Goal: Task Accomplishment & Management: Manage account settings

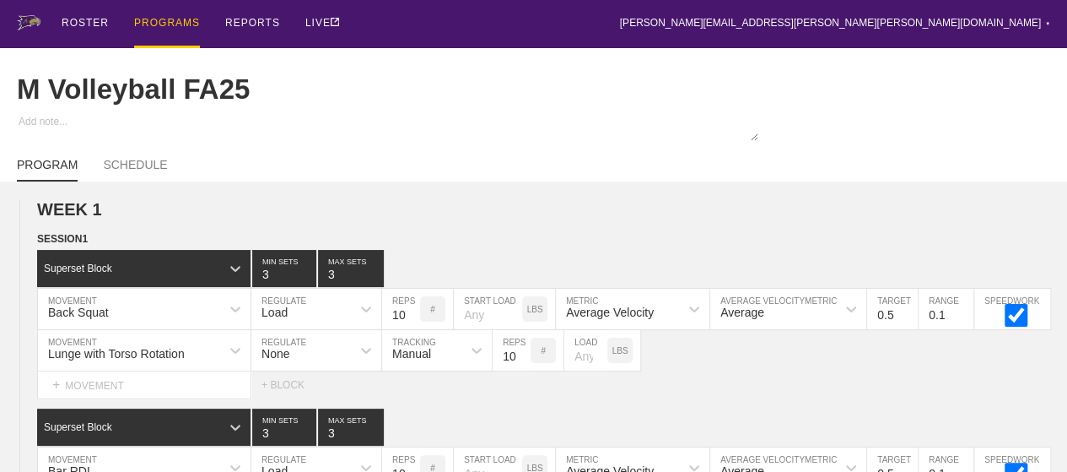
click at [164, 24] on div "PROGRAMS" at bounding box center [167, 24] width 66 height 48
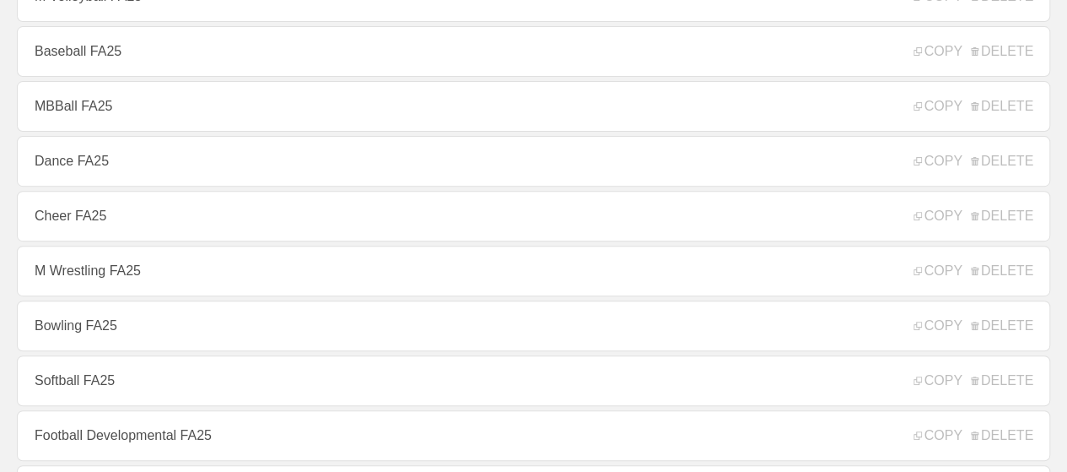
scroll to position [169, 0]
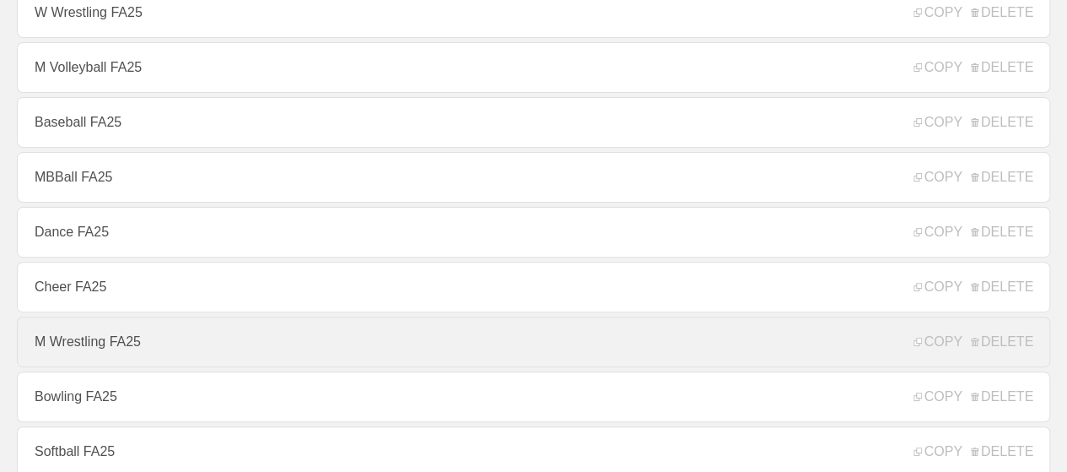
click at [95, 339] on link "M Wrestling FA25" at bounding box center [534, 341] width 1034 height 51
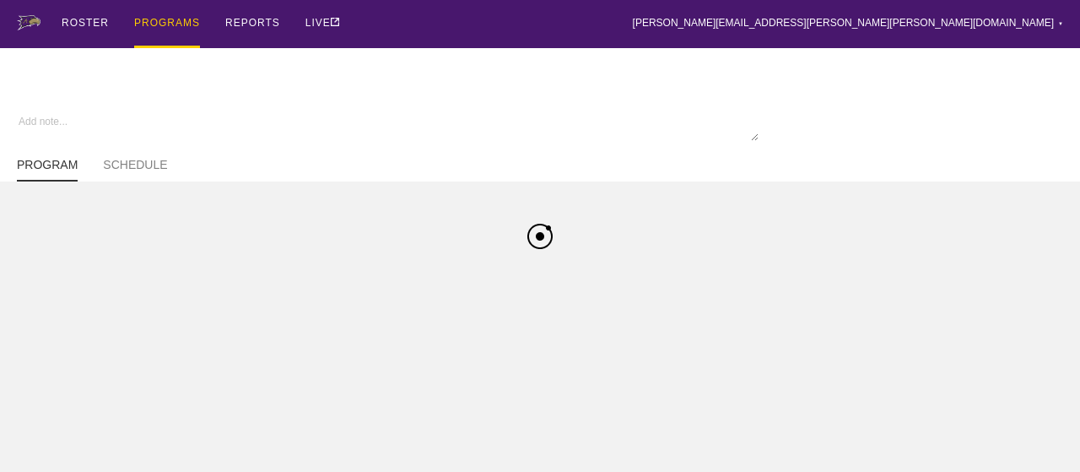
type textarea "x"
type input "M Wrestling FA25"
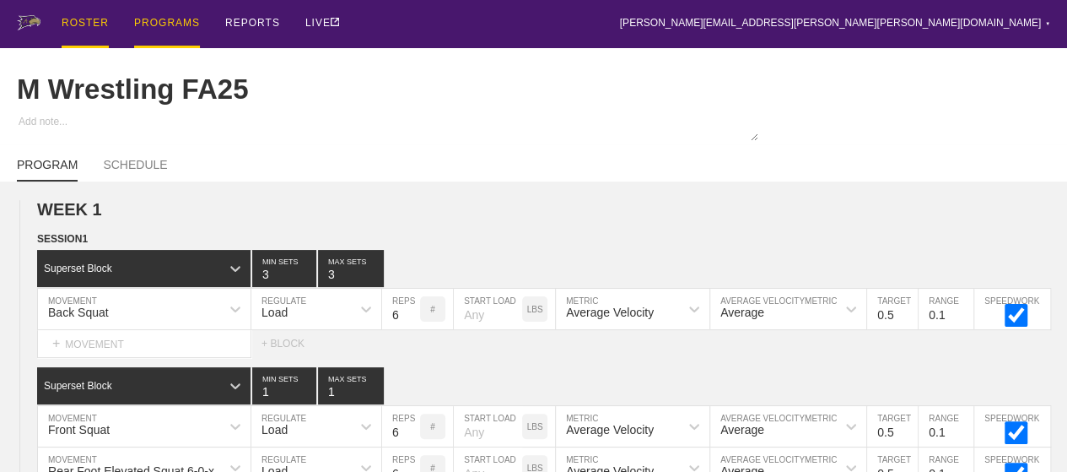
click at [88, 19] on div "ROSTER" at bounding box center [85, 24] width 47 height 48
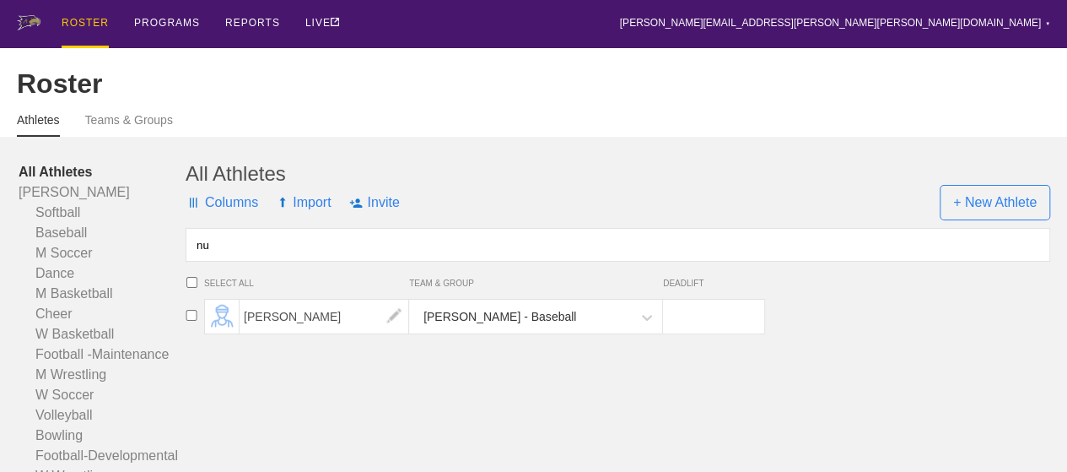
type input "n"
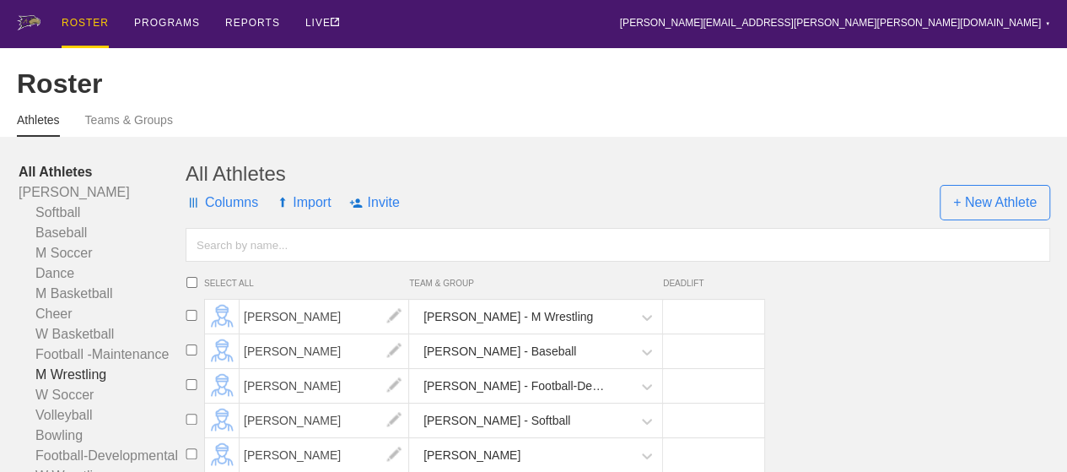
click at [78, 385] on link "M Wrestling" at bounding box center [102, 375] width 167 height 20
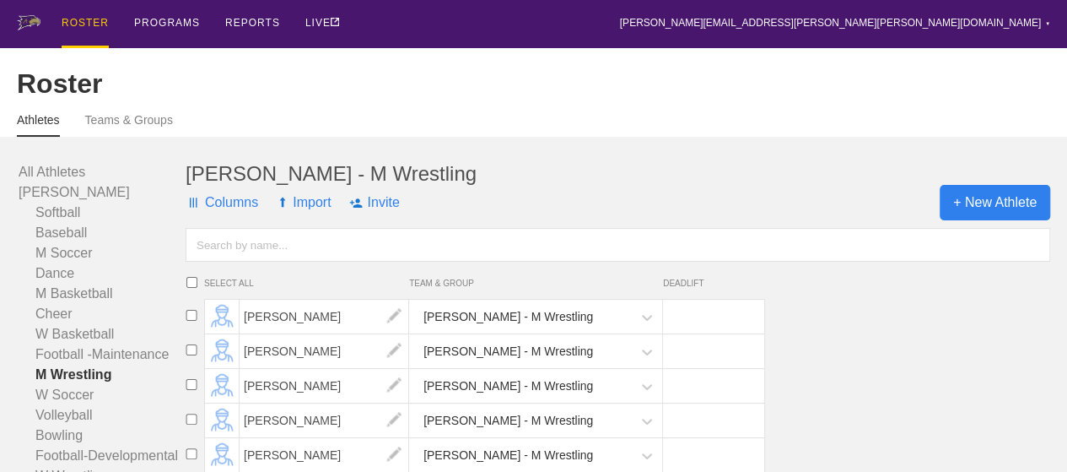
click at [998, 217] on span "+ New Athlete" at bounding box center [995, 202] width 111 height 35
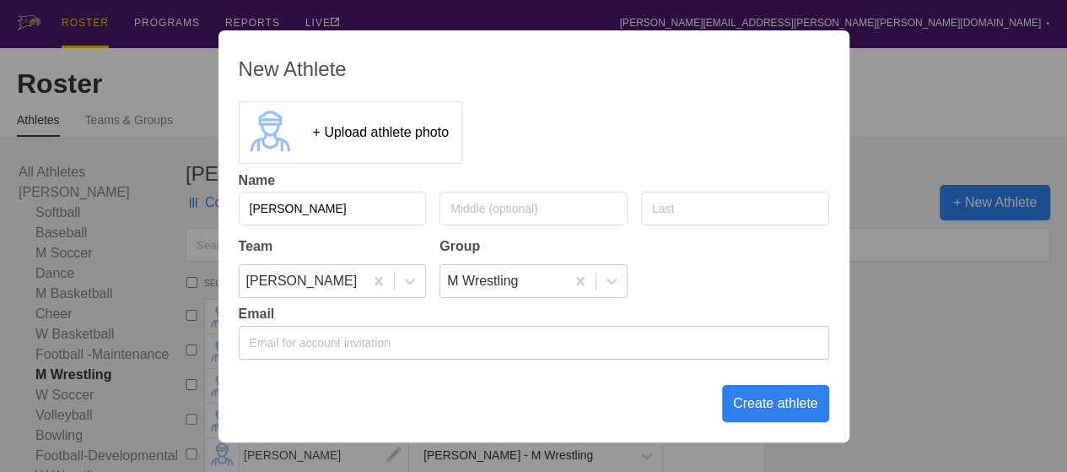
type input "[PERSON_NAME]"
click at [786, 406] on div "Create athlete" at bounding box center [775, 403] width 107 height 37
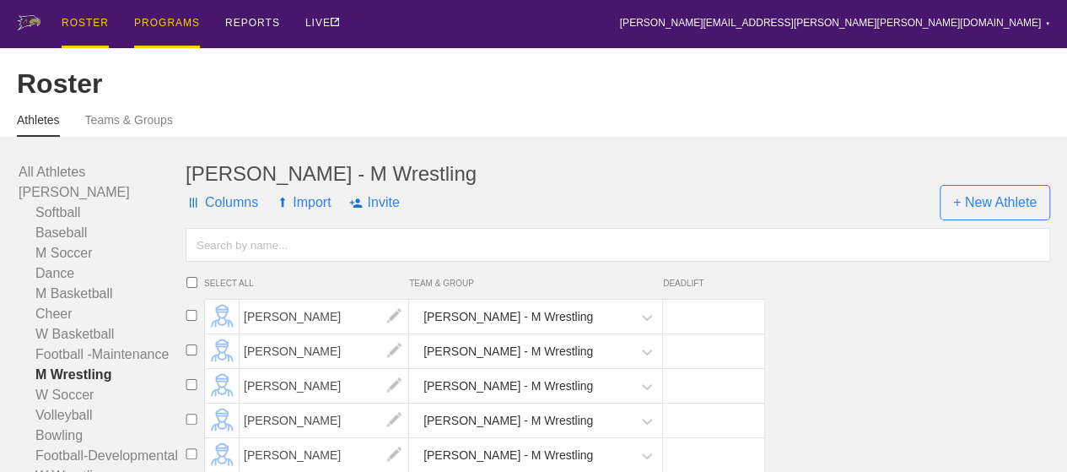
click at [154, 24] on div "PROGRAMS" at bounding box center [167, 24] width 66 height 48
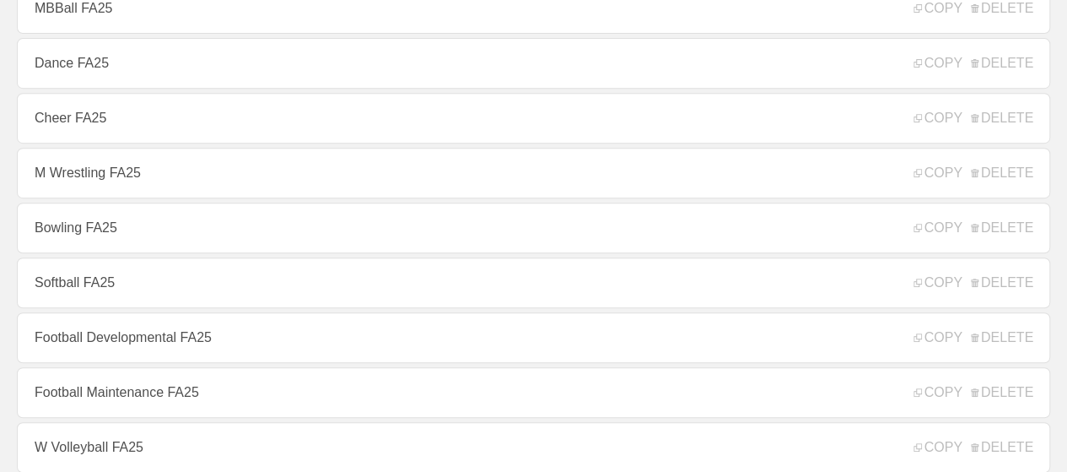
scroll to position [422, 0]
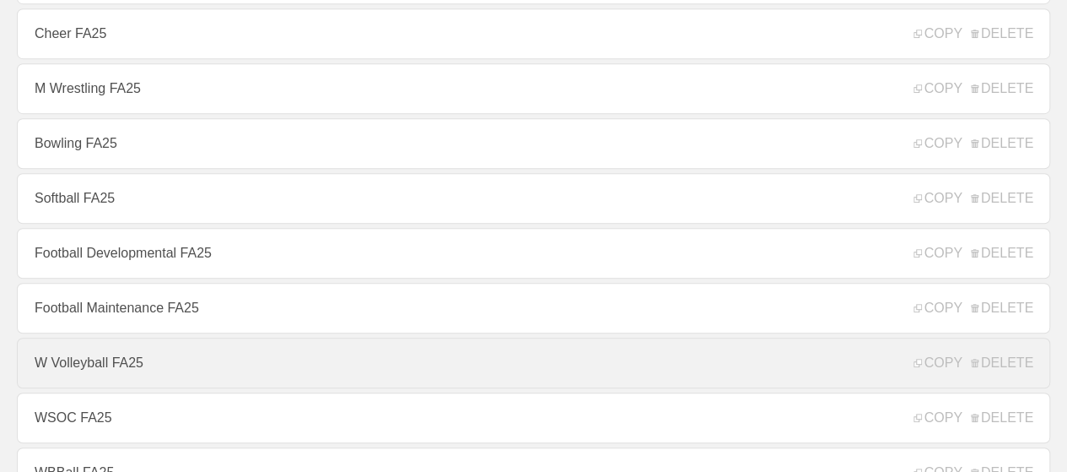
click at [90, 370] on link "W Volleyball FA25" at bounding box center [534, 363] width 1034 height 51
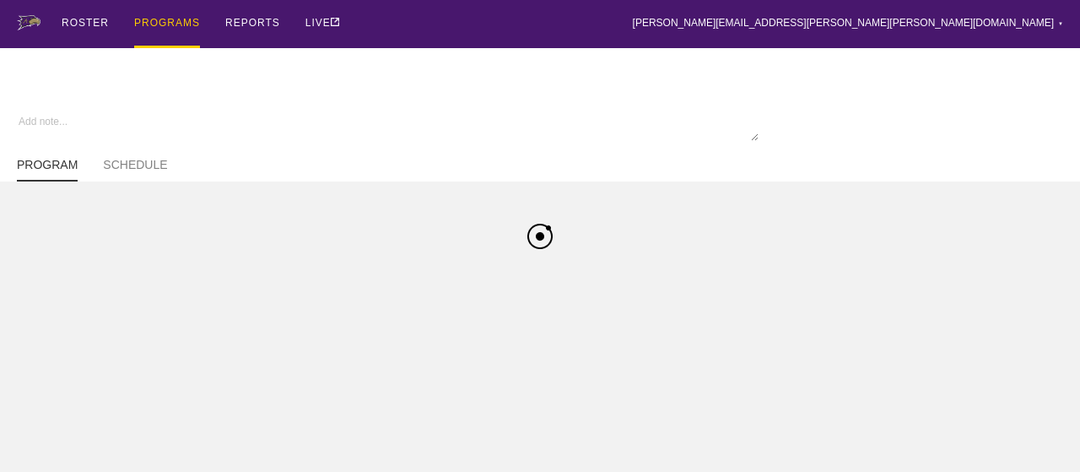
type textarea "x"
type input "W Volleyball FA25"
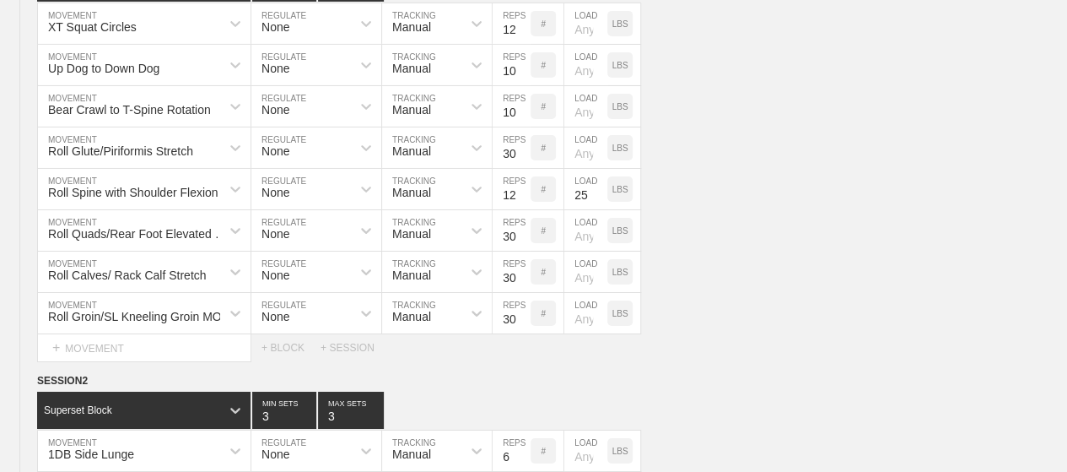
scroll to position [6042, 0]
